Goal: Find specific page/section: Find specific page/section

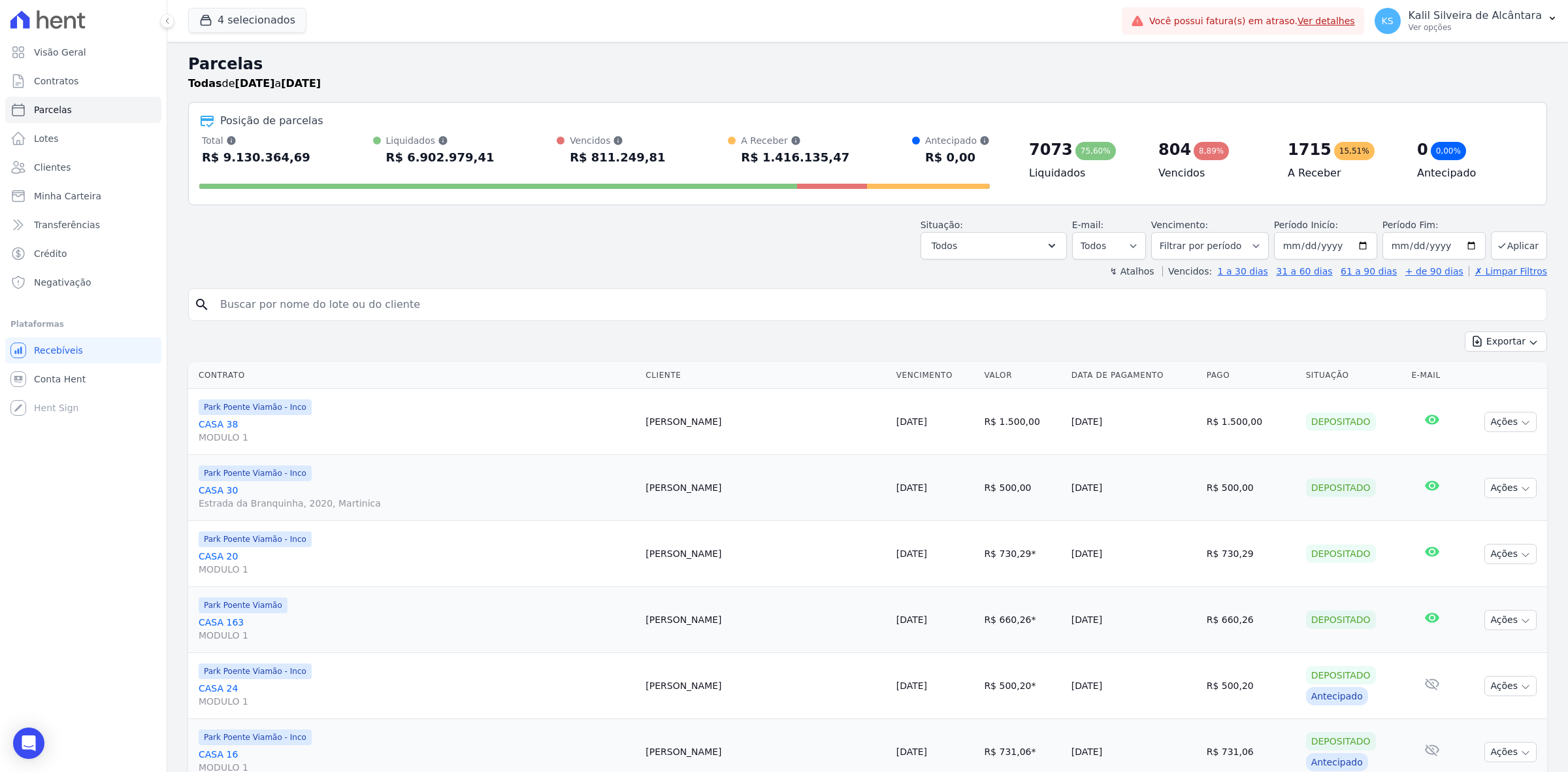
select select
click at [1508, 351] on button "Exportar" at bounding box center [1506, 342] width 83 height 20
click at [1502, 390] on span "Exportar CSV" at bounding box center [1505, 394] width 69 height 13
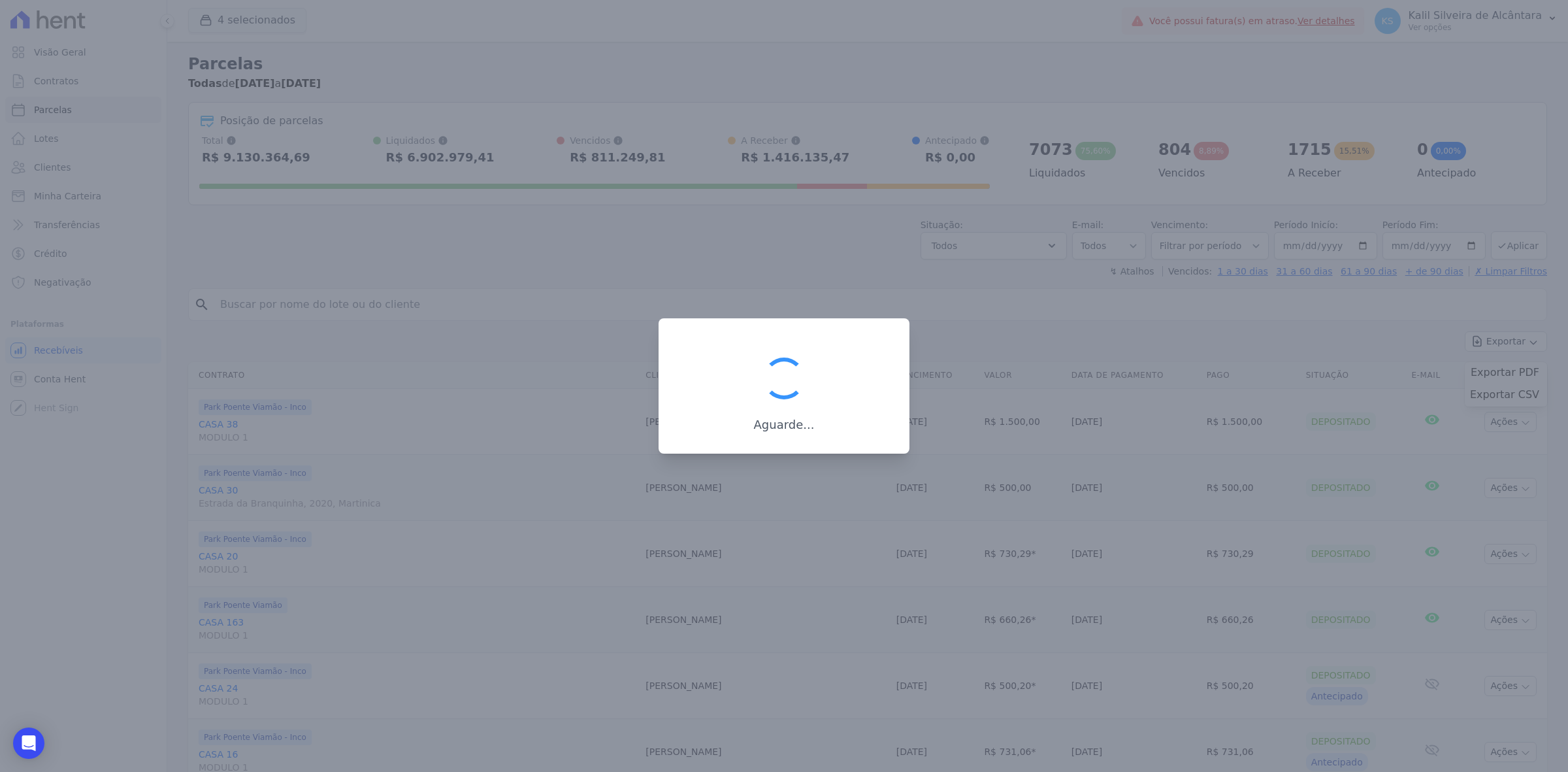
drag, startPoint x: 531, startPoint y: 602, endPoint x: 509, endPoint y: 559, distance: 48.3
click at [532, 602] on div at bounding box center [784, 386] width 1568 height 772
click at [398, 322] on div at bounding box center [784, 386] width 1568 height 772
click at [274, 147] on div at bounding box center [784, 386] width 1568 height 772
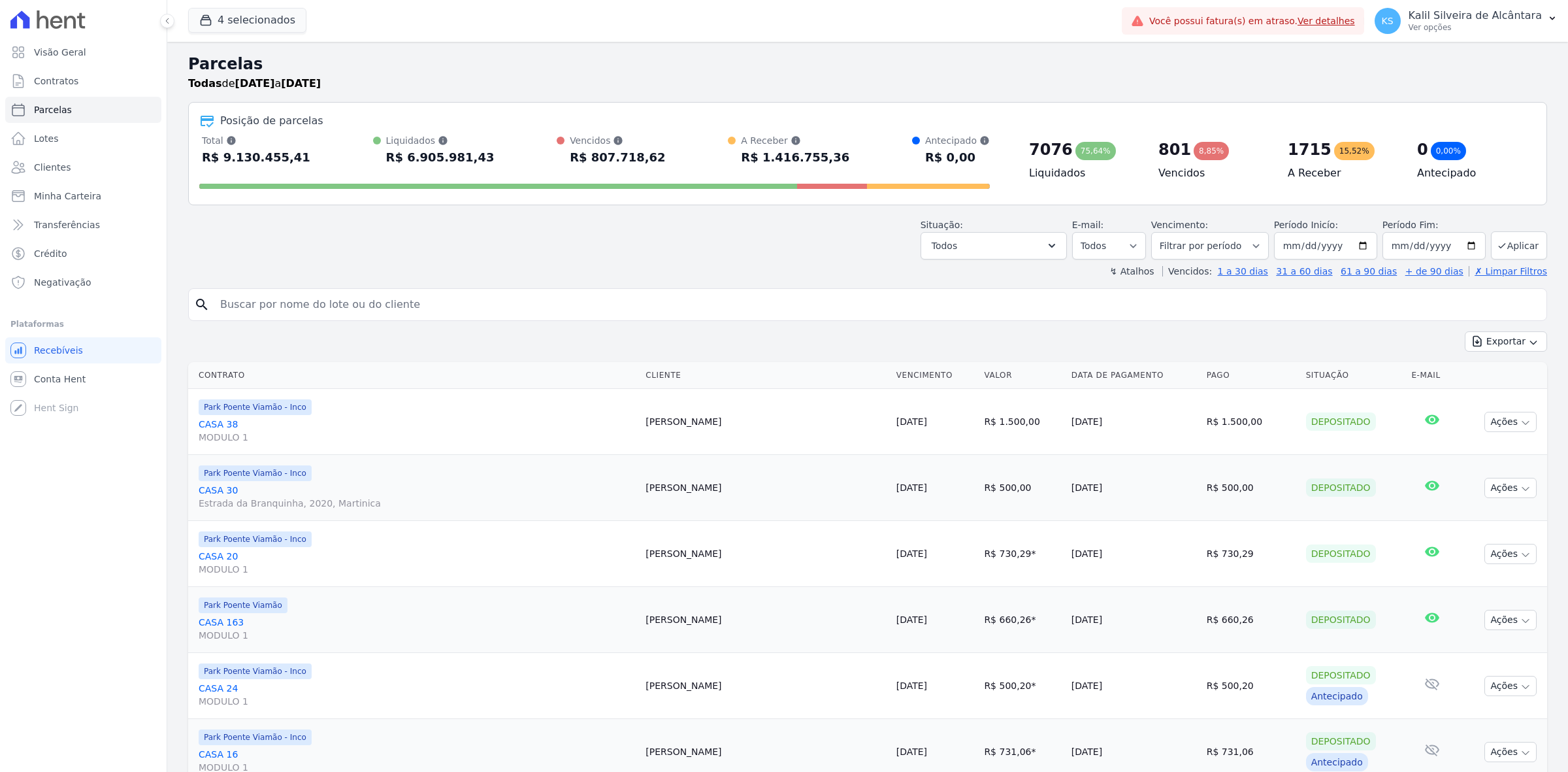
select select
click at [79, 175] on link "Clientes" at bounding box center [83, 167] width 156 height 26
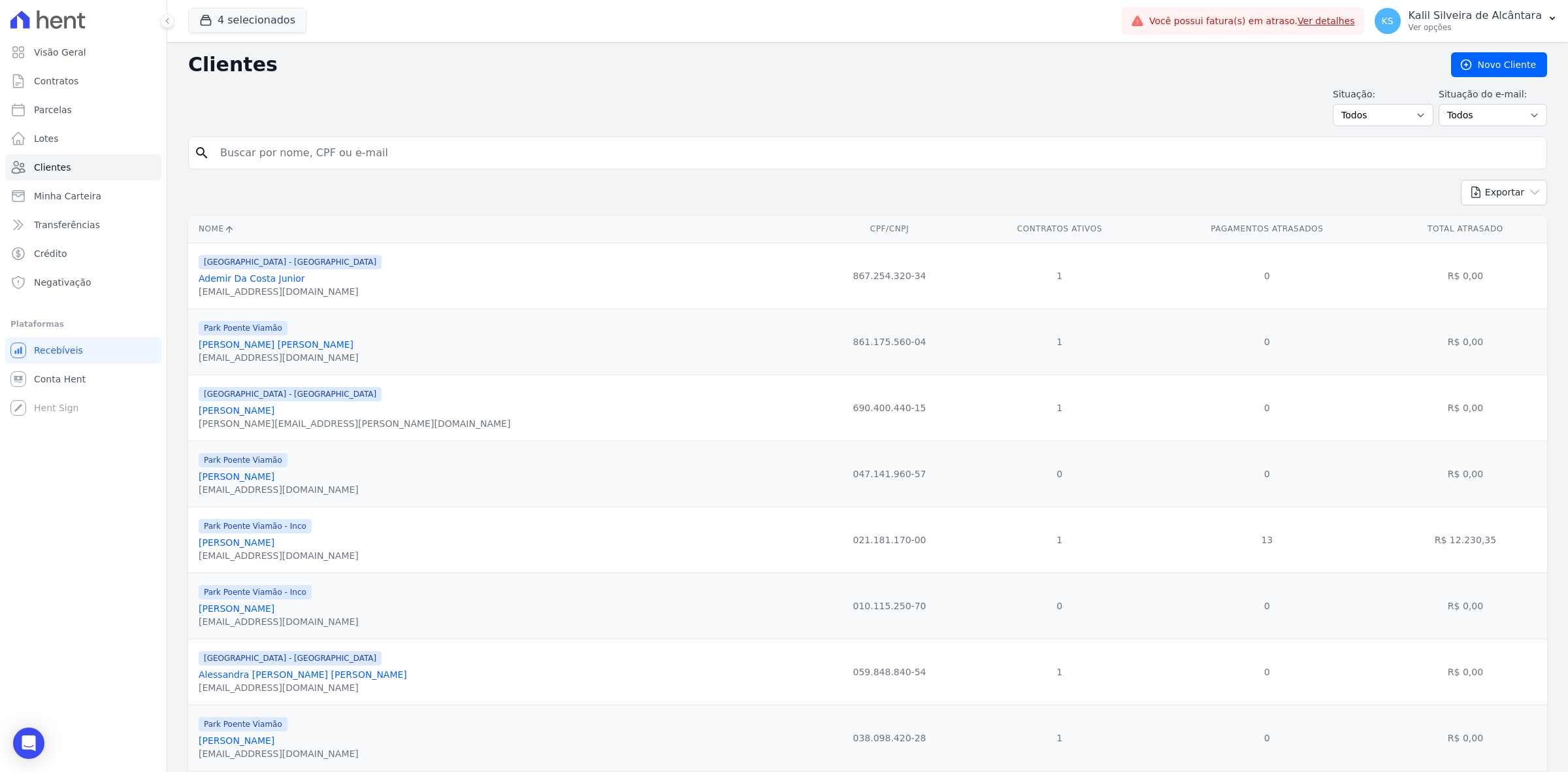
click at [259, 164] on input "search" at bounding box center [876, 153] width 1328 height 26
type input "andreza"
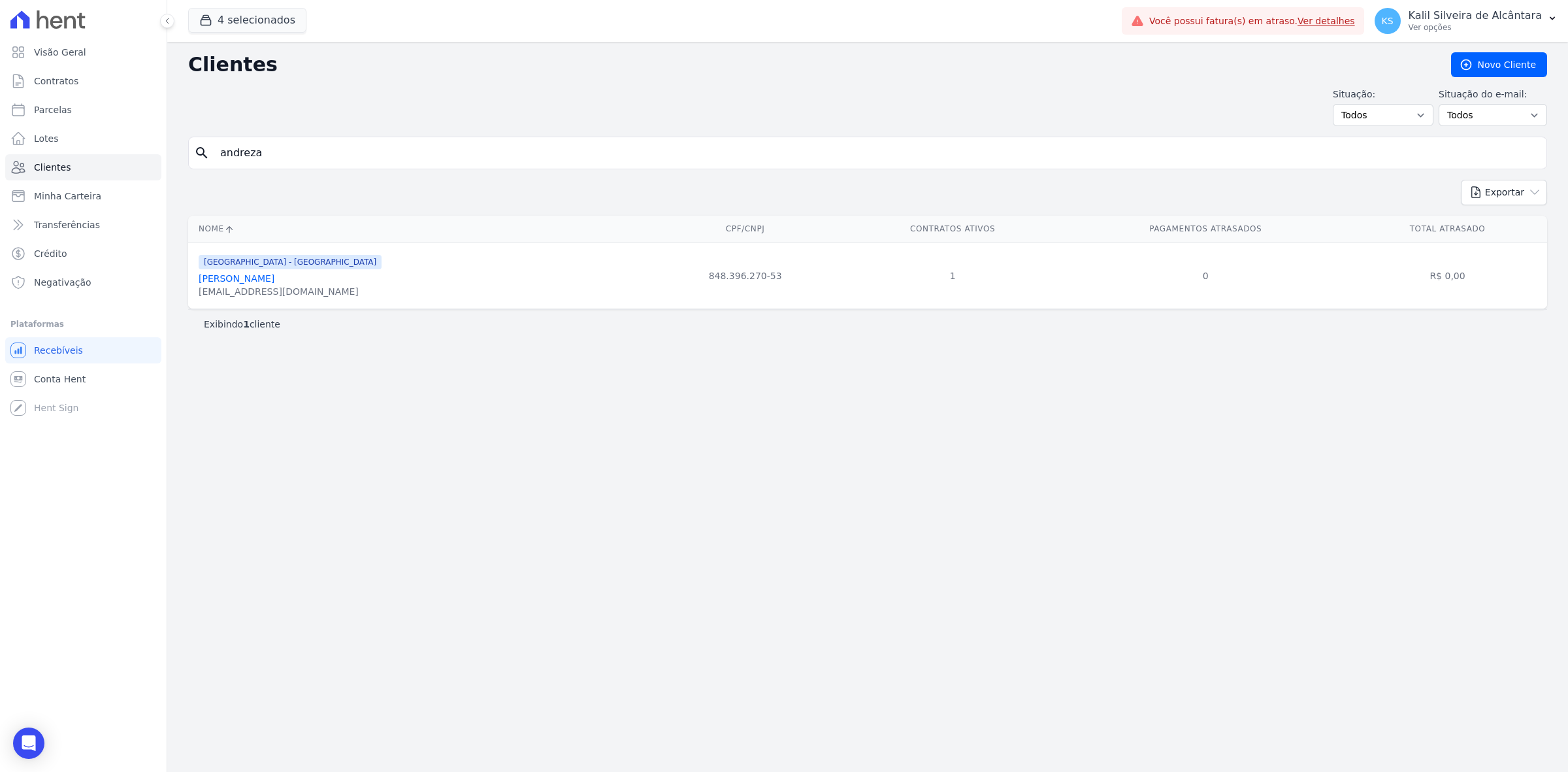
click at [263, 280] on link "Andreza Baptista Da Silva" at bounding box center [236, 278] width 76 height 10
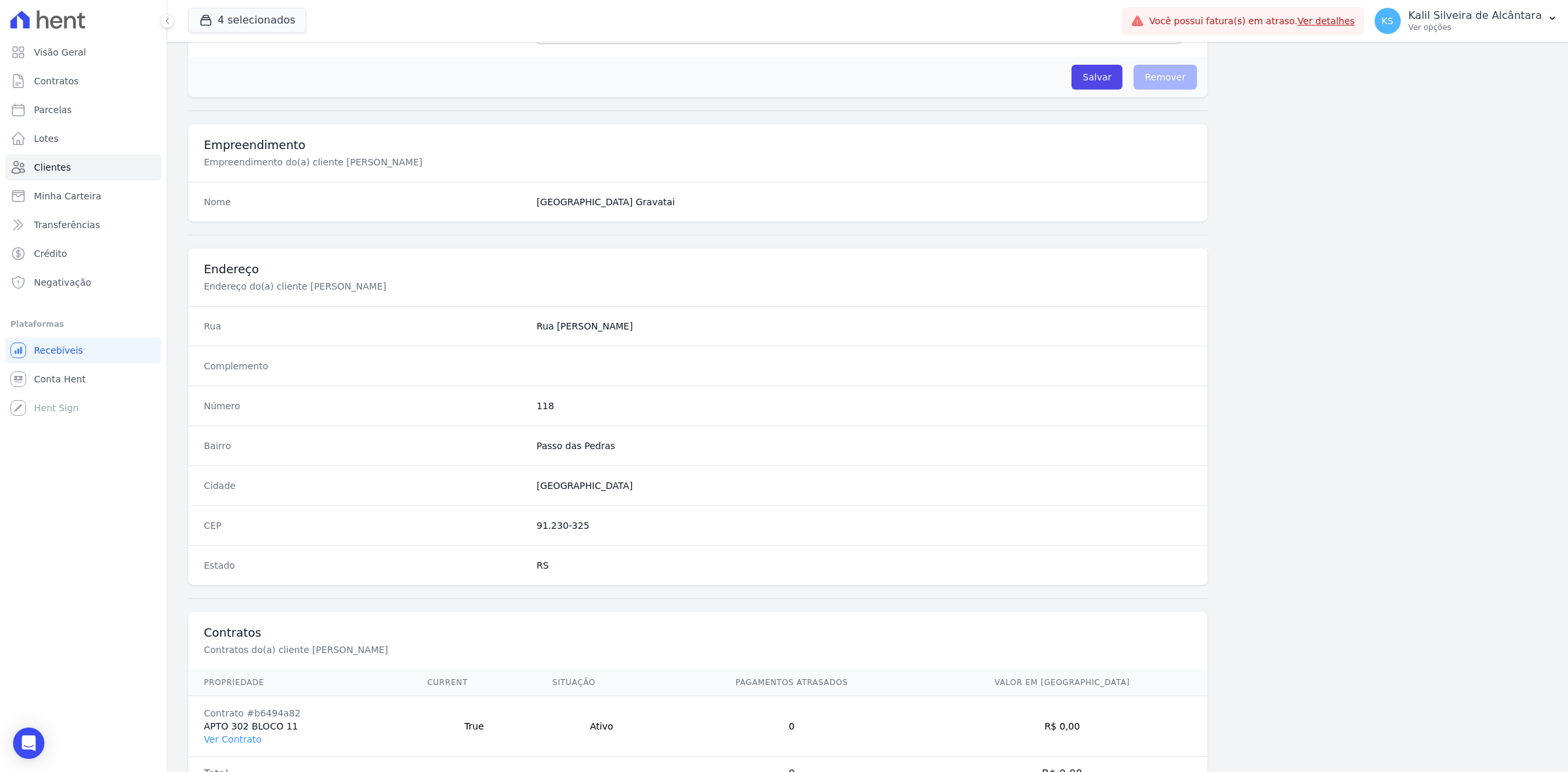
scroll to position [455, 0]
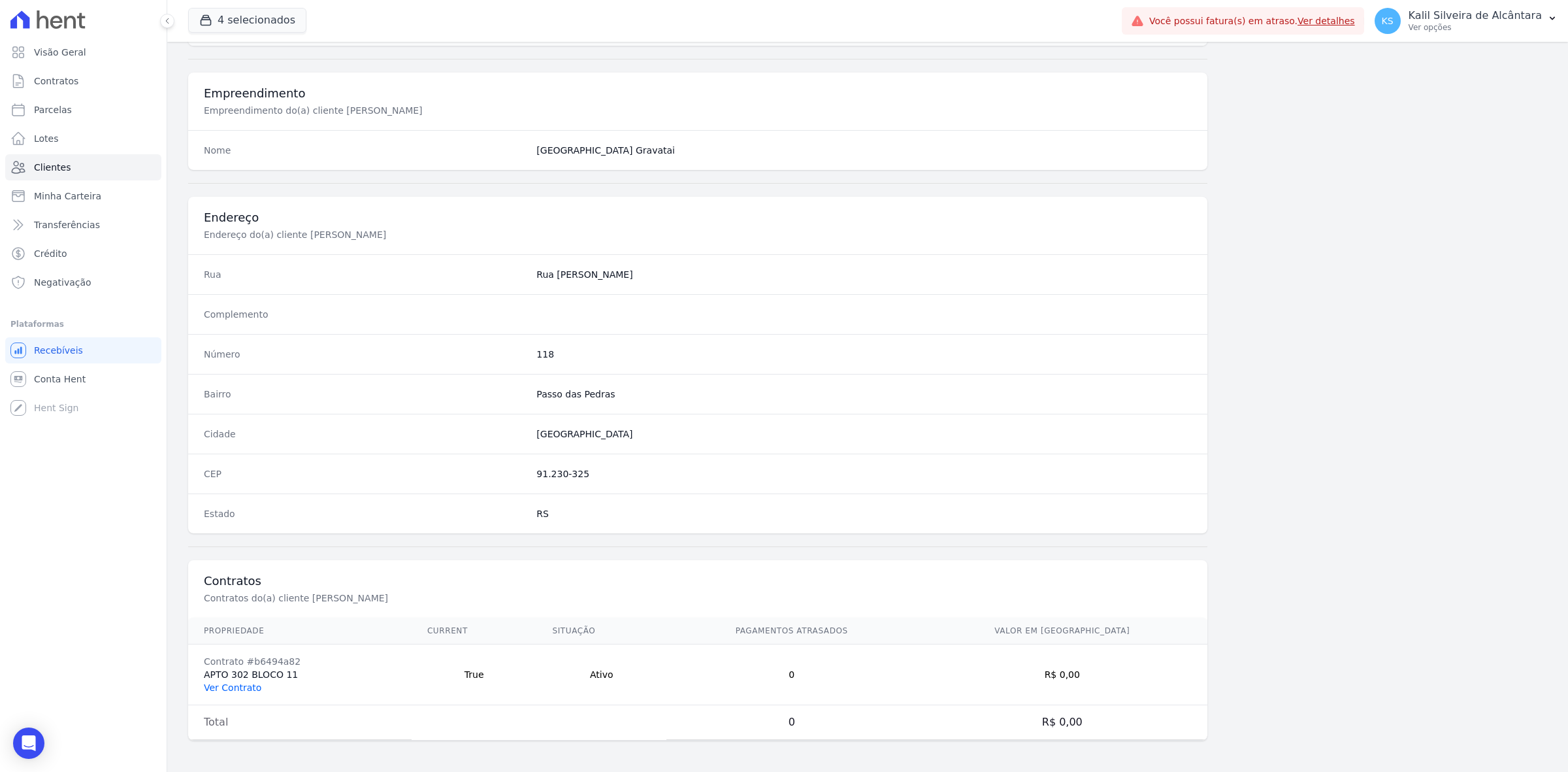
click at [245, 683] on link "Ver Contrato" at bounding box center [233, 688] width 57 height 10
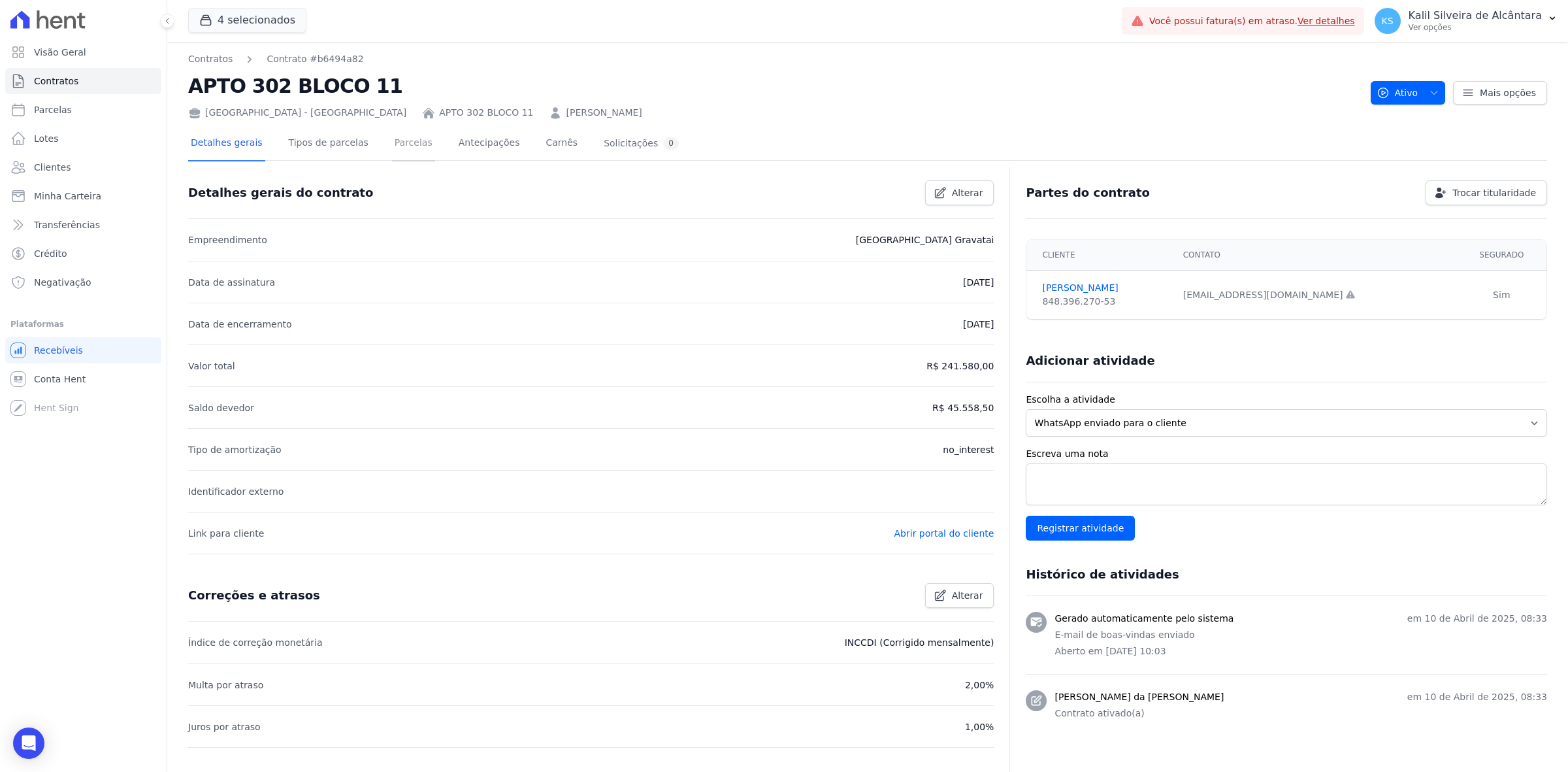
click at [392, 141] on link "Parcelas" at bounding box center [413, 143] width 43 height 35
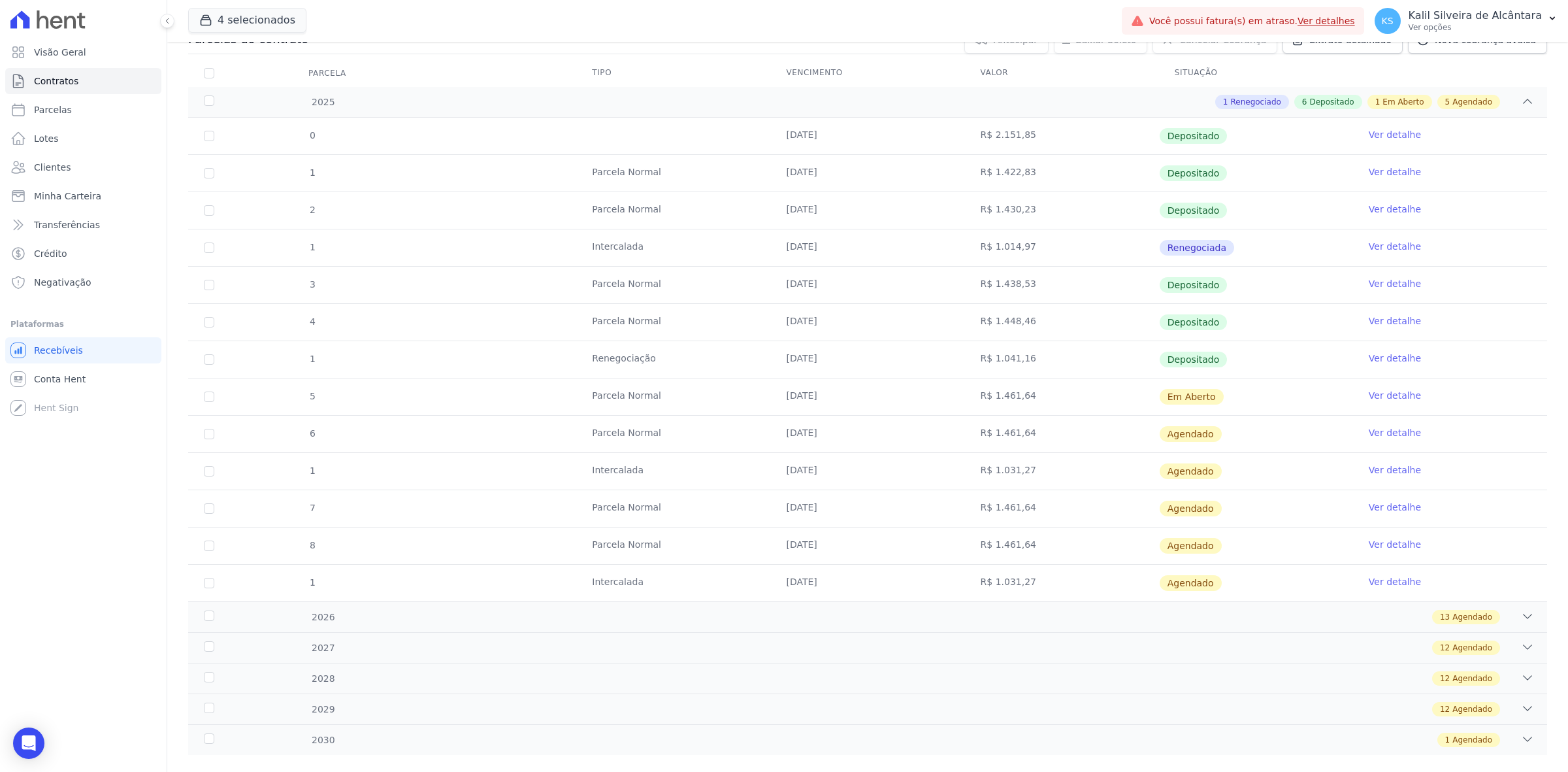
scroll to position [183, 0]
